Goal: Transaction & Acquisition: Book appointment/travel/reservation

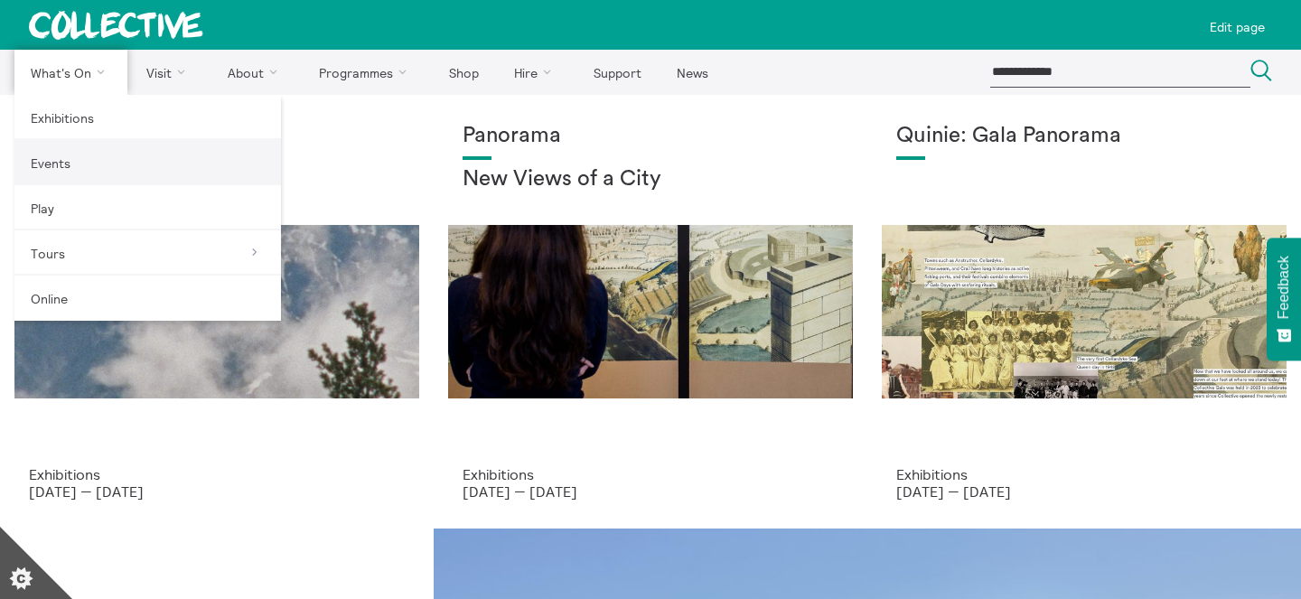
click at [81, 156] on link "Events" at bounding box center [147, 162] width 266 height 45
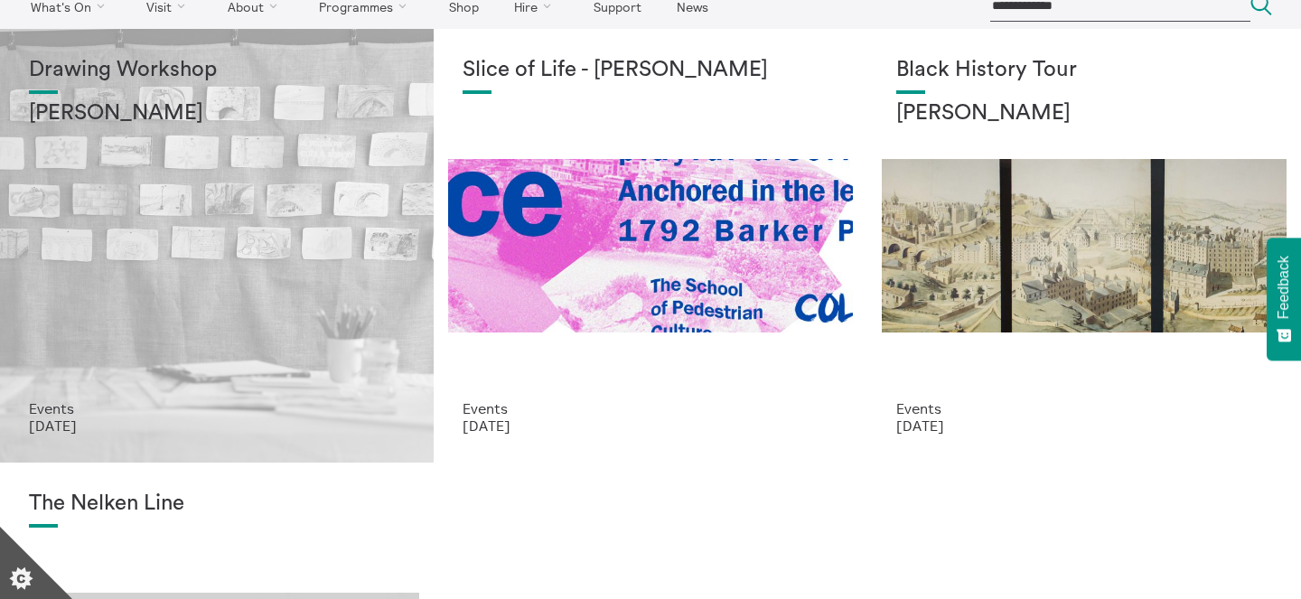
scroll to position [84, 0]
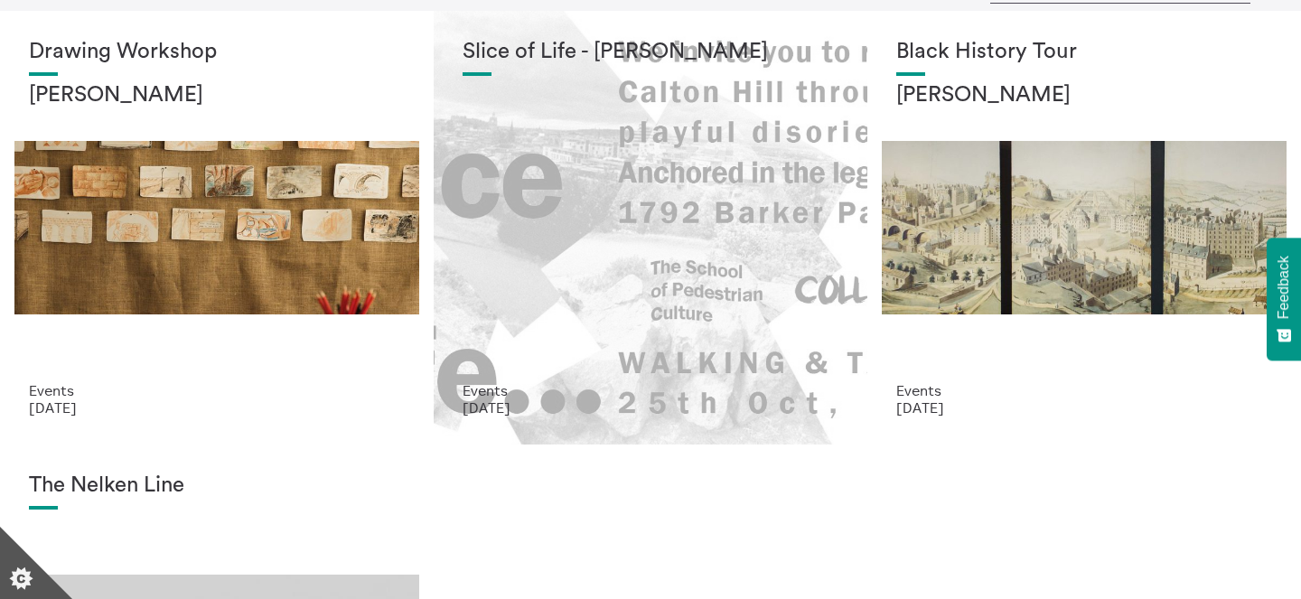
click at [679, 210] on div "Slice of Life - [PERSON_NAME]" at bounding box center [650, 211] width 376 height 342
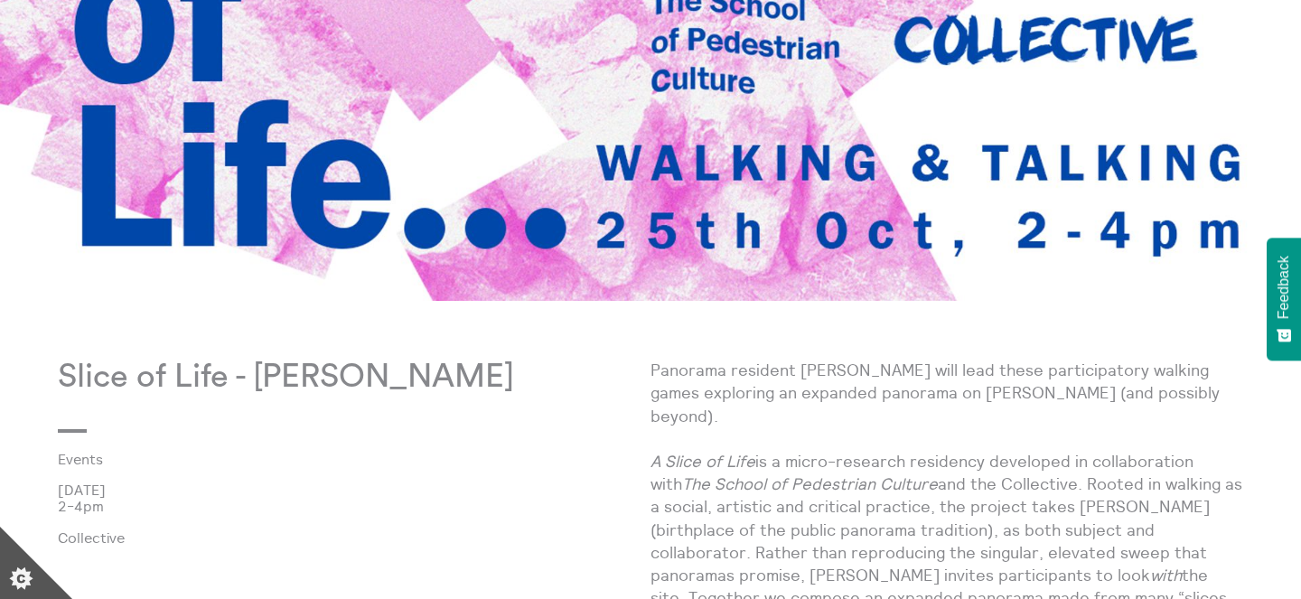
scroll to position [435, 0]
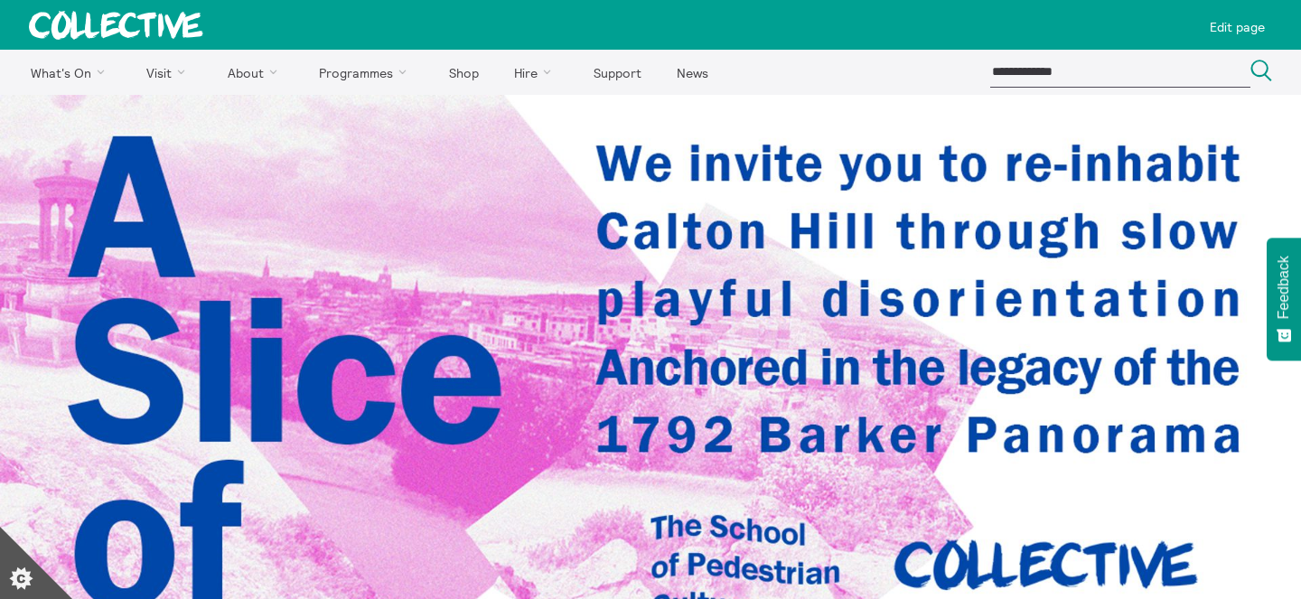
scroll to position [354, 0]
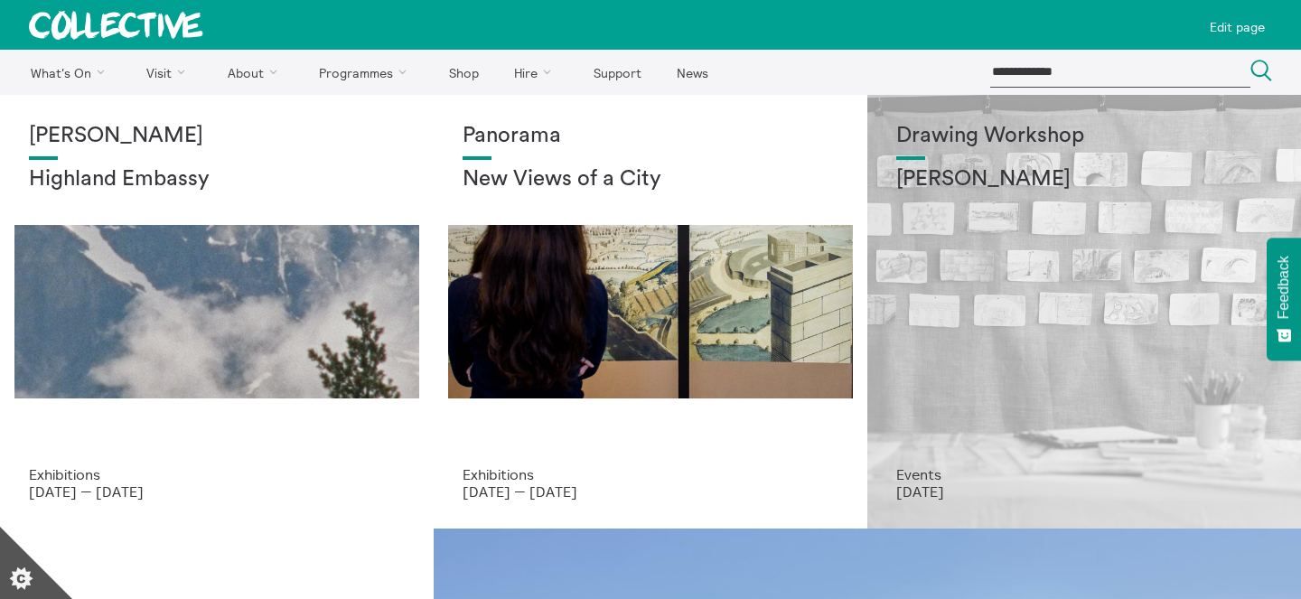
click at [942, 184] on h2 "Annie Lord" at bounding box center [1084, 179] width 376 height 25
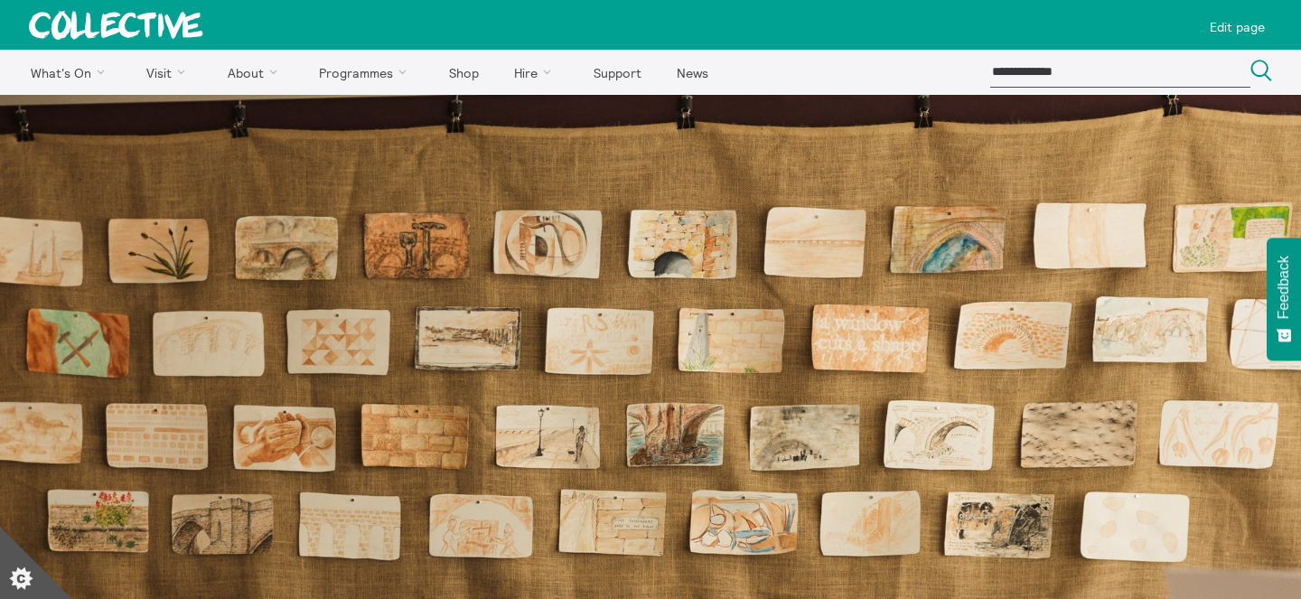
click at [107, 18] on icon at bounding box center [116, 25] width 174 height 29
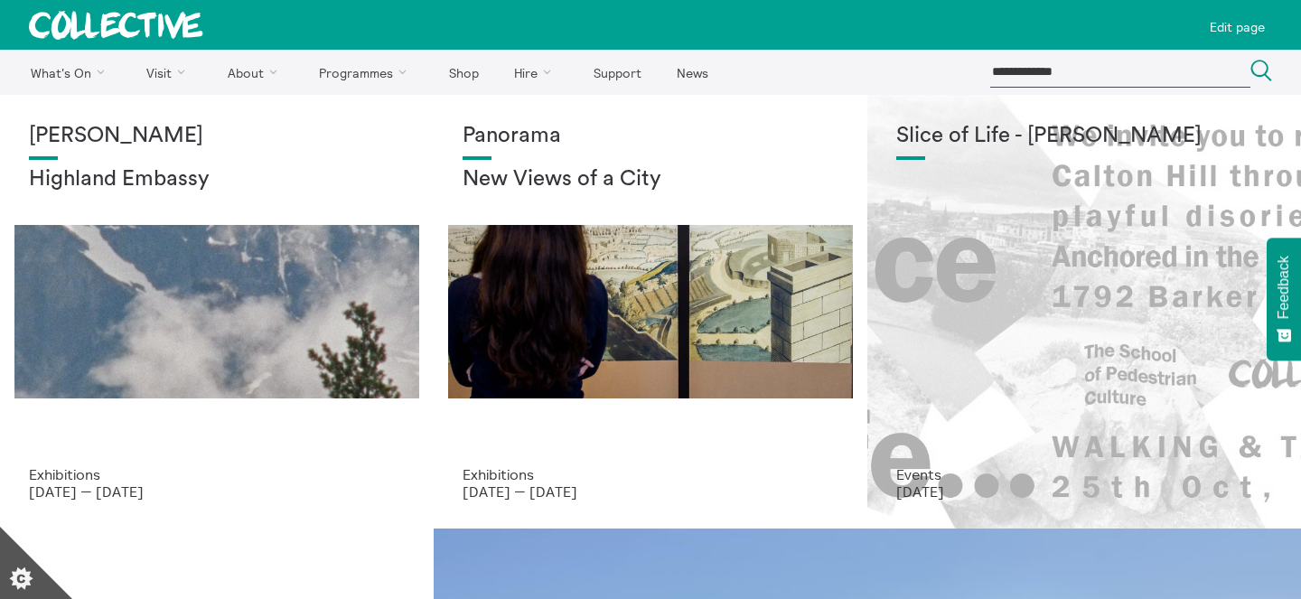
click at [1097, 236] on div "Slice of Life - [PERSON_NAME]" at bounding box center [1084, 295] width 376 height 342
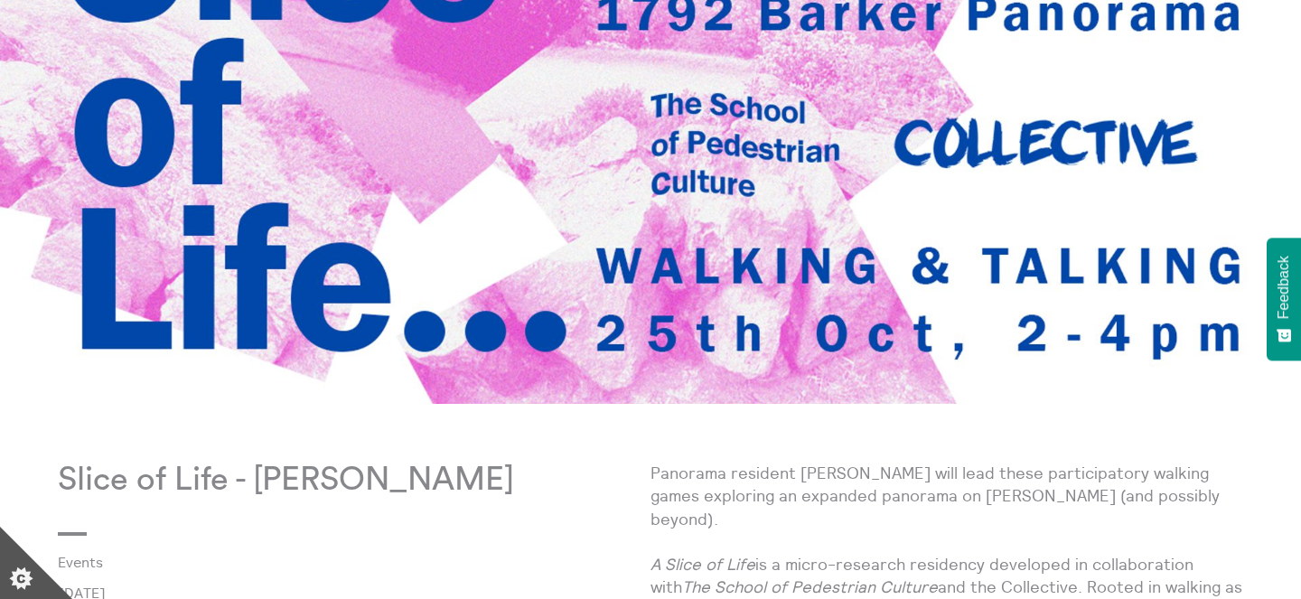
scroll to position [354, 0]
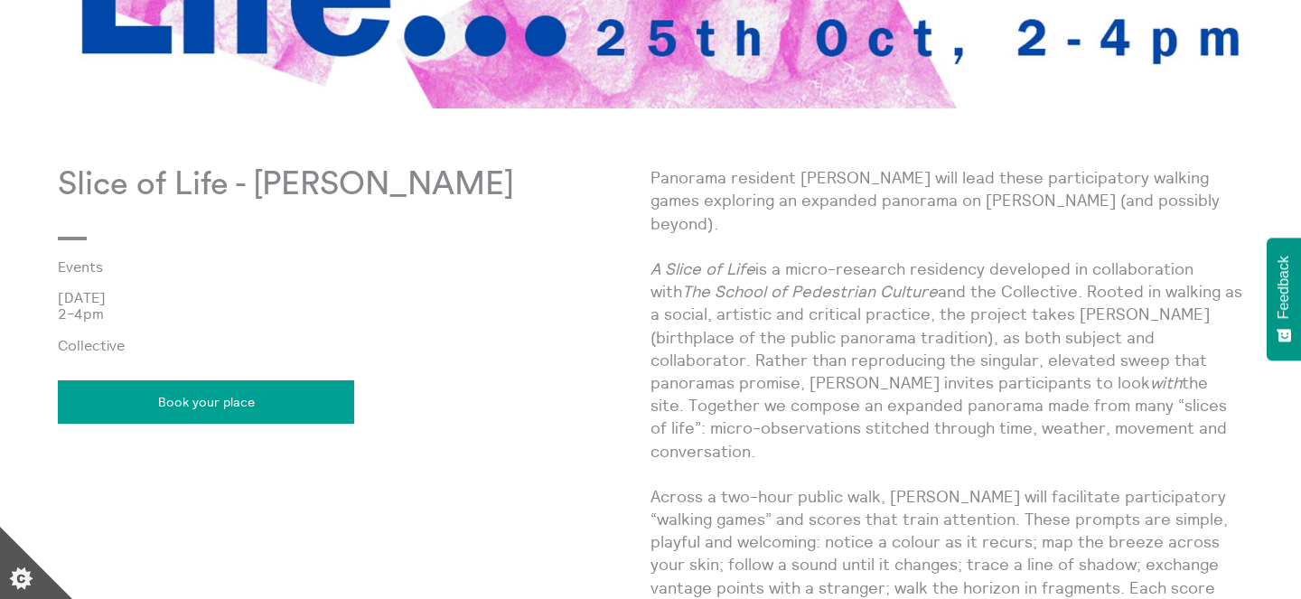
scroll to position [767, 0]
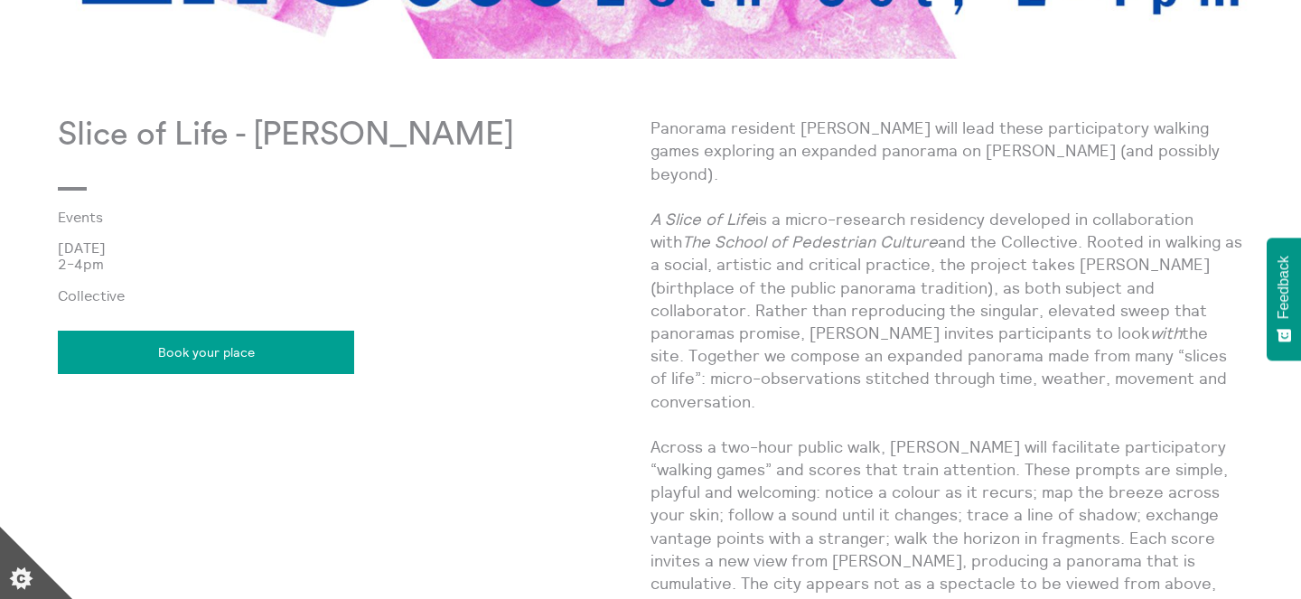
click at [286, 334] on link "Book your place" at bounding box center [206, 352] width 296 height 43
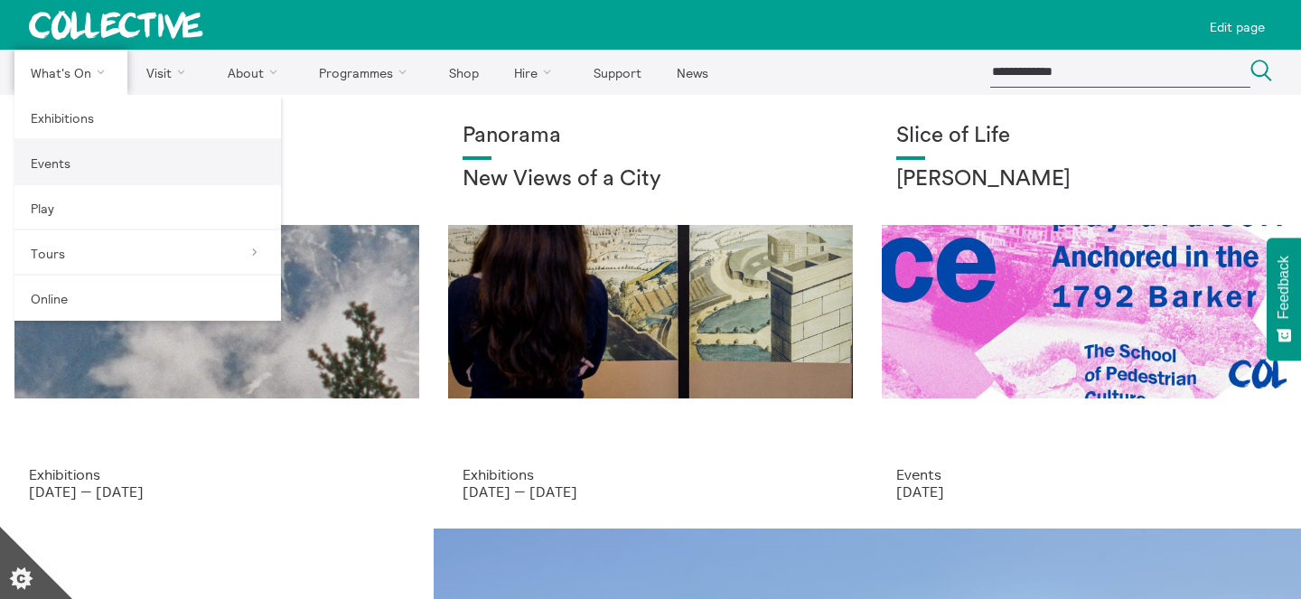
click at [104, 154] on link "Events" at bounding box center [147, 162] width 266 height 45
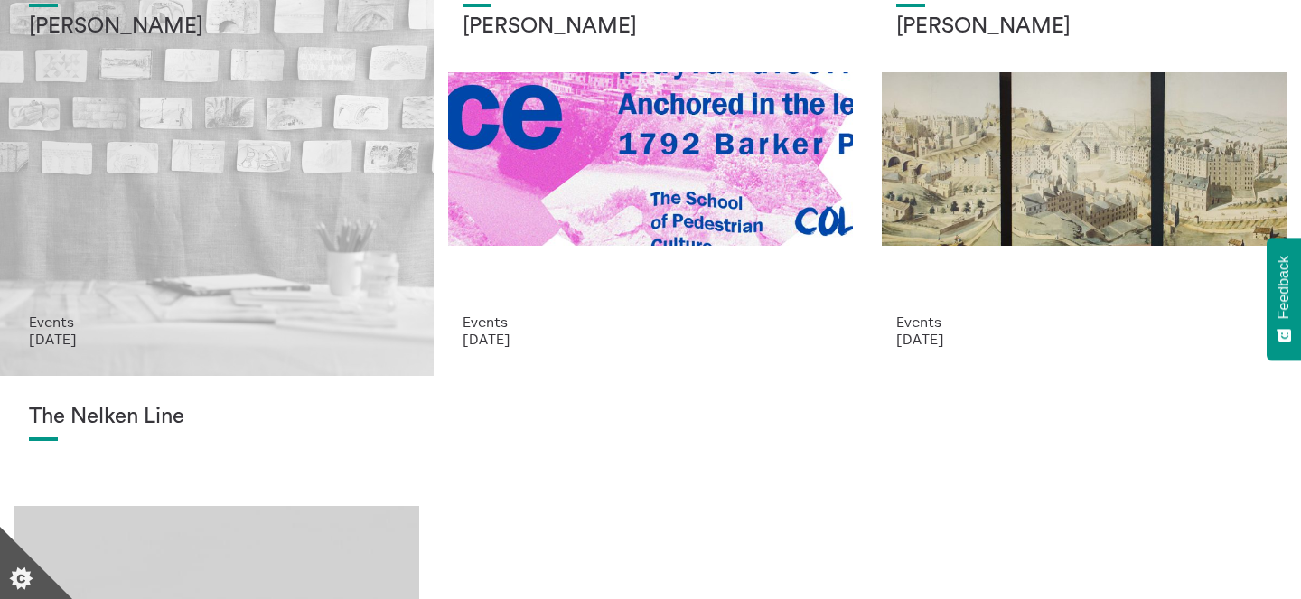
scroll to position [222, 0]
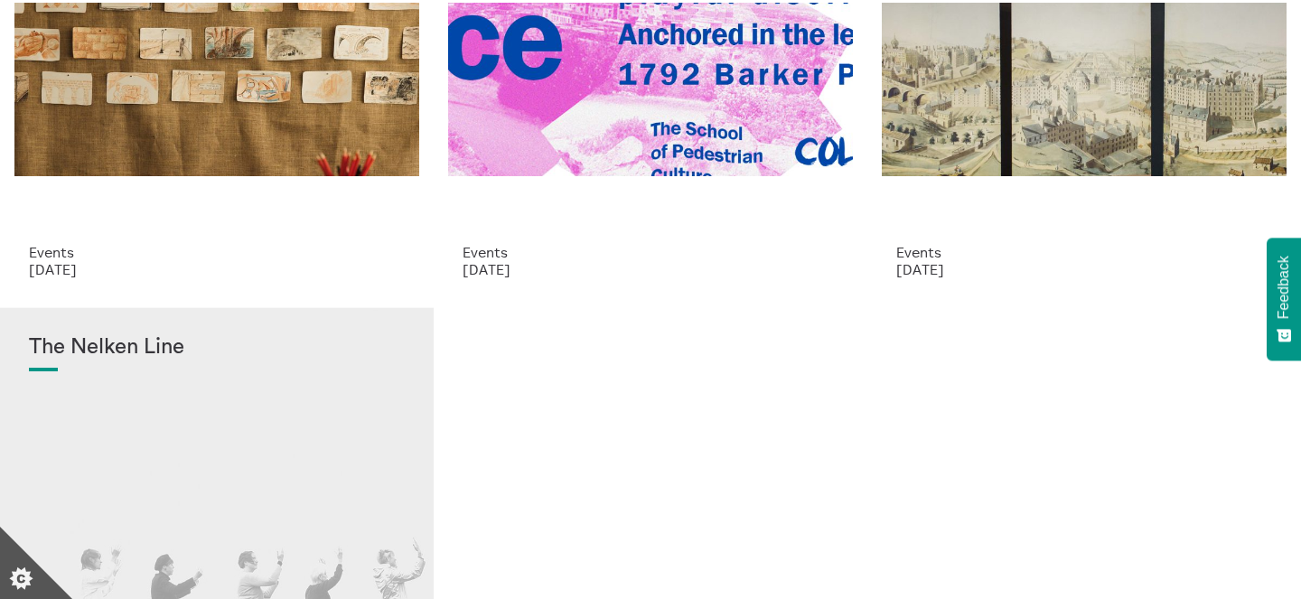
click at [274, 434] on div "The Nelken Line" at bounding box center [217, 506] width 376 height 342
